Goal: Information Seeking & Learning: Check status

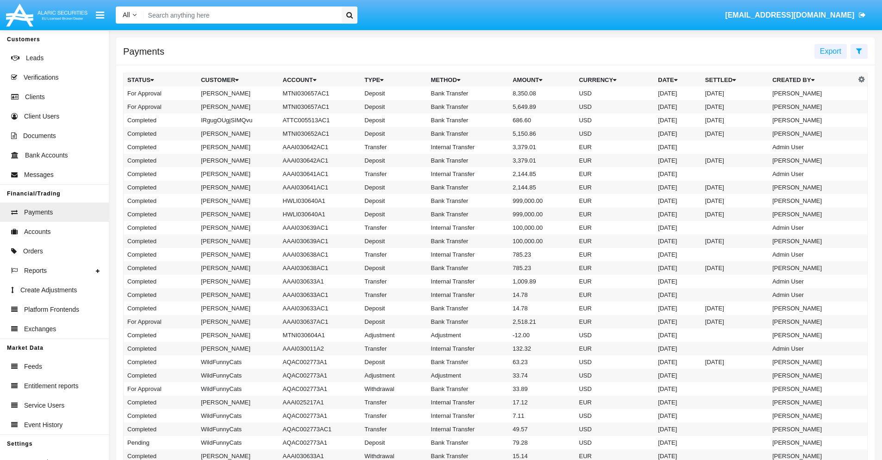
click at [859, 50] on icon at bounding box center [859, 50] width 6 height 7
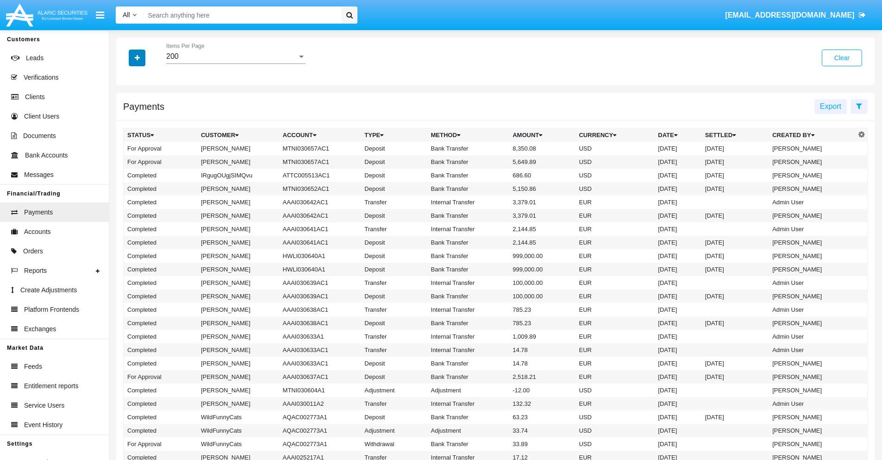
click at [137, 57] on icon "button" at bounding box center [137, 58] width 5 height 6
click at [142, 157] on span "Date" at bounding box center [143, 157] width 16 height 11
click at [127, 161] on input "Date" at bounding box center [127, 161] width 0 height 0
checkbox input "true"
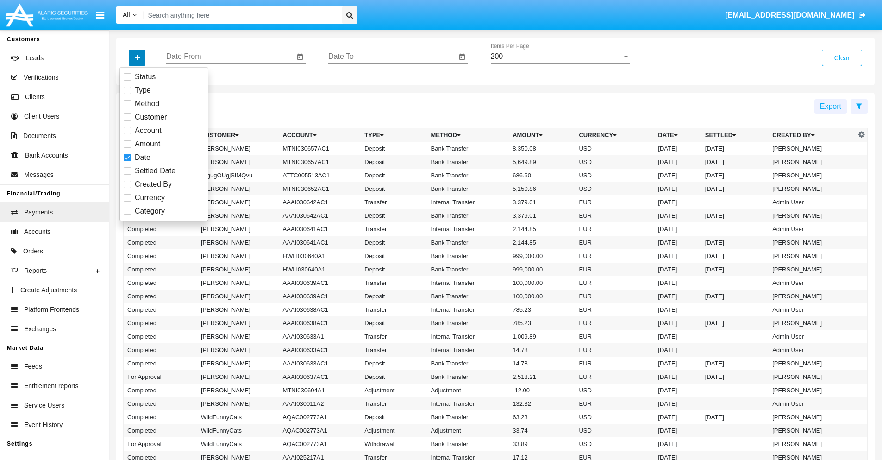
click at [137, 57] on icon "button" at bounding box center [137, 58] width 5 height 6
click at [230, 56] on input "Date From" at bounding box center [230, 56] width 128 height 8
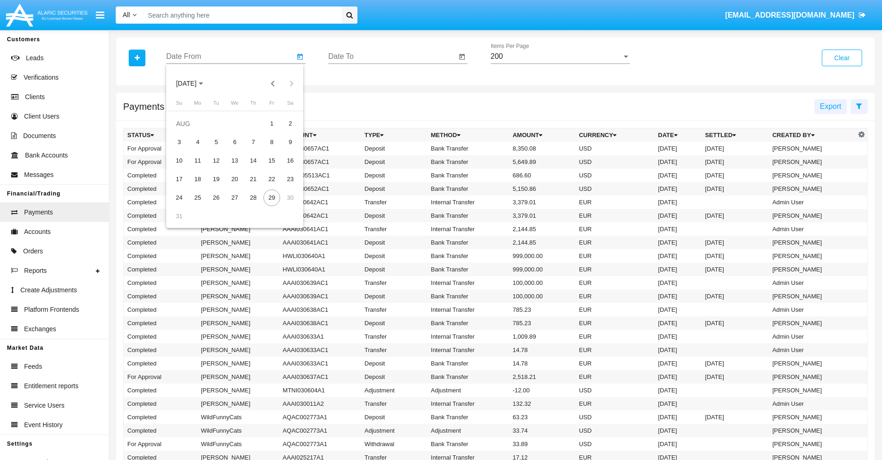
click at [194, 83] on span "[DATE]" at bounding box center [186, 83] width 20 height 7
click at [283, 205] on div "2025" at bounding box center [283, 204] width 29 height 17
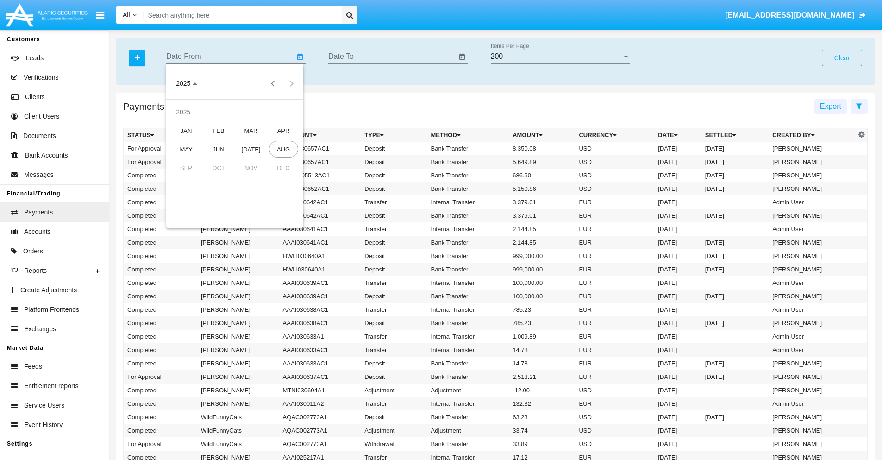
click at [186, 131] on div "JAN" at bounding box center [186, 130] width 29 height 17
click at [216, 142] on div "7" at bounding box center [216, 142] width 17 height 17
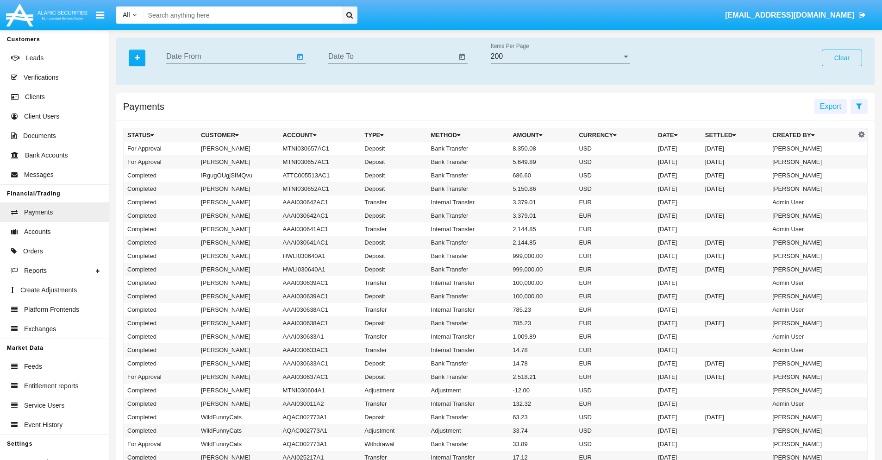
type input "[DATE]"
click at [392, 56] on input "Date To" at bounding box center [392, 56] width 128 height 8
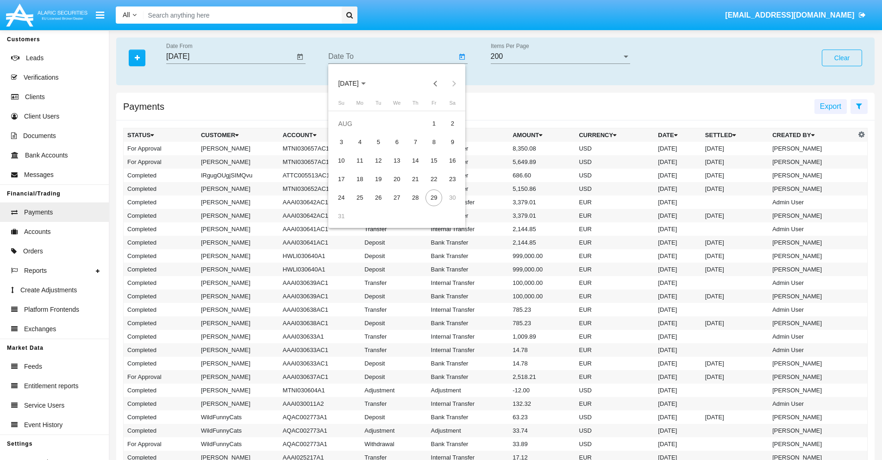
click at [357, 83] on span "[DATE]" at bounding box center [348, 83] width 20 height 7
click at [445, 205] on div "2025" at bounding box center [445, 204] width 29 height 17
click at [348, 131] on div "JAN" at bounding box center [348, 130] width 29 height 17
click at [378, 142] on div "7" at bounding box center [378, 142] width 17 height 17
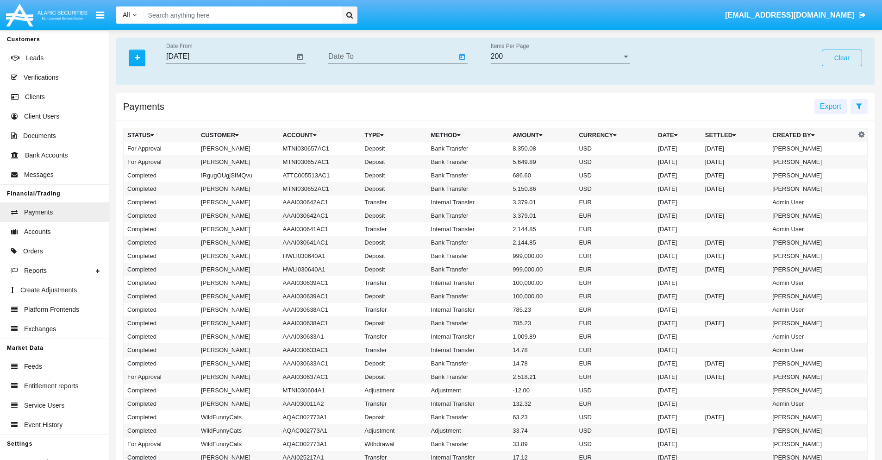
type input "[DATE]"
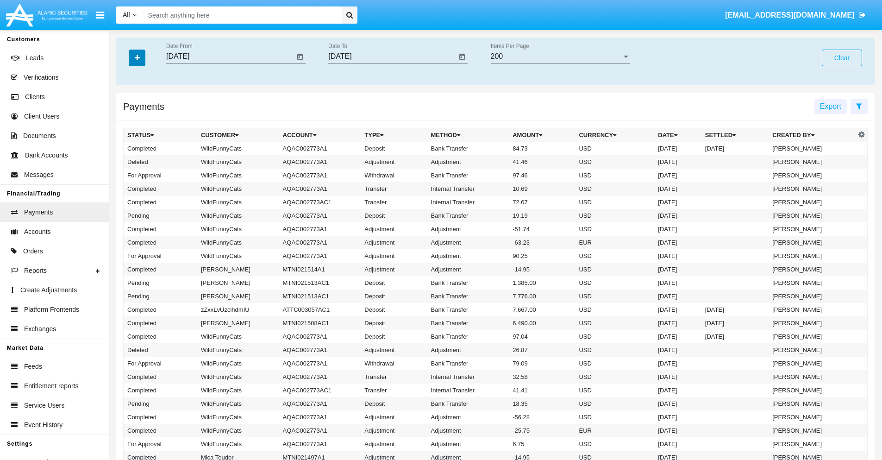
click at [137, 57] on icon "button" at bounding box center [137, 58] width 5 height 6
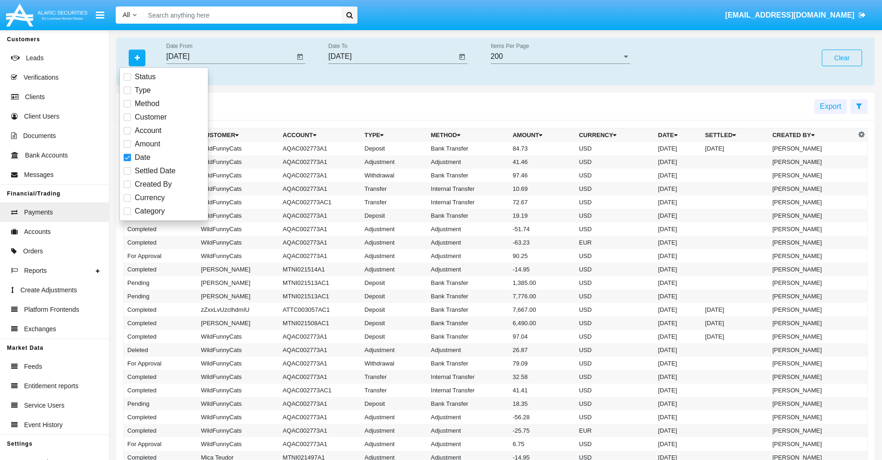
click at [150, 211] on span "Category" at bounding box center [150, 211] width 30 height 11
click at [127, 215] on input "Category" at bounding box center [127, 215] width 0 height 0
checkbox input "true"
click at [137, 57] on icon "button" at bounding box center [137, 58] width 5 height 6
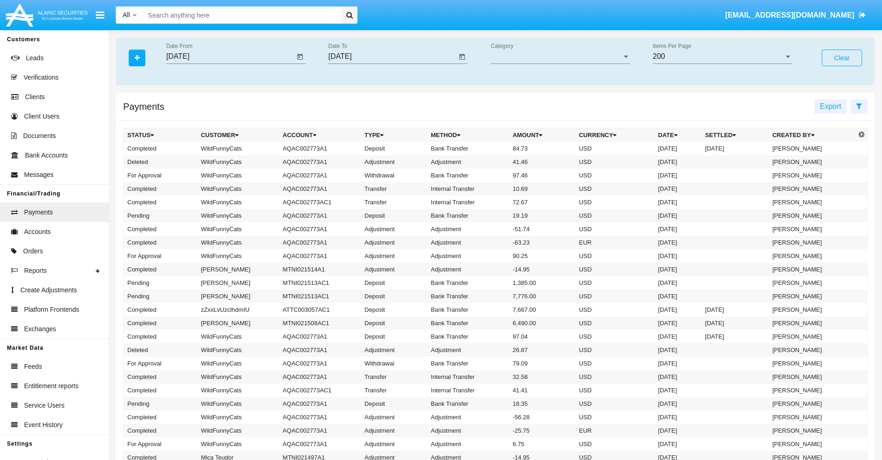
click at [560, 56] on span "Category" at bounding box center [556, 56] width 131 height 8
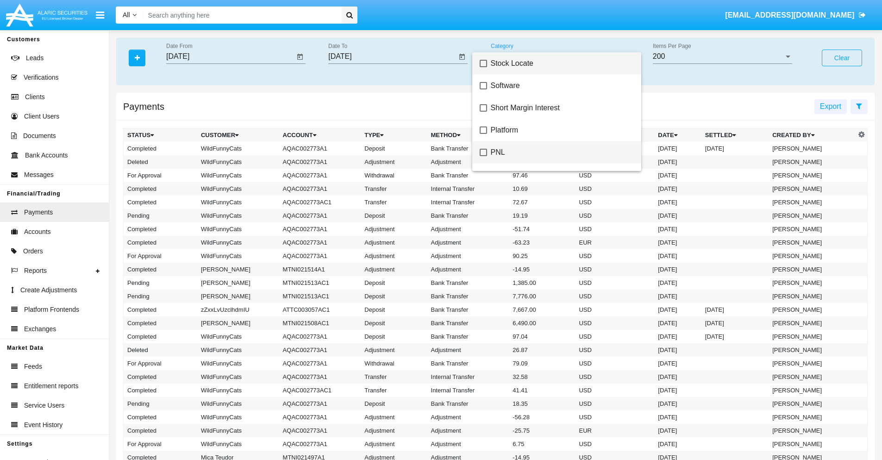
click at [558, 152] on span "PNL" at bounding box center [562, 152] width 143 height 22
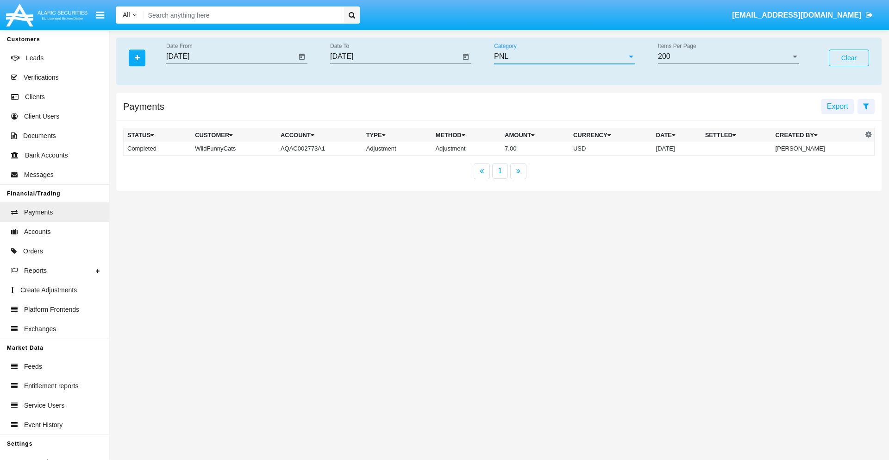
click at [501, 148] on td "7.00" at bounding box center [535, 149] width 69 height 14
